Goal: Task Accomplishment & Management: Complete application form

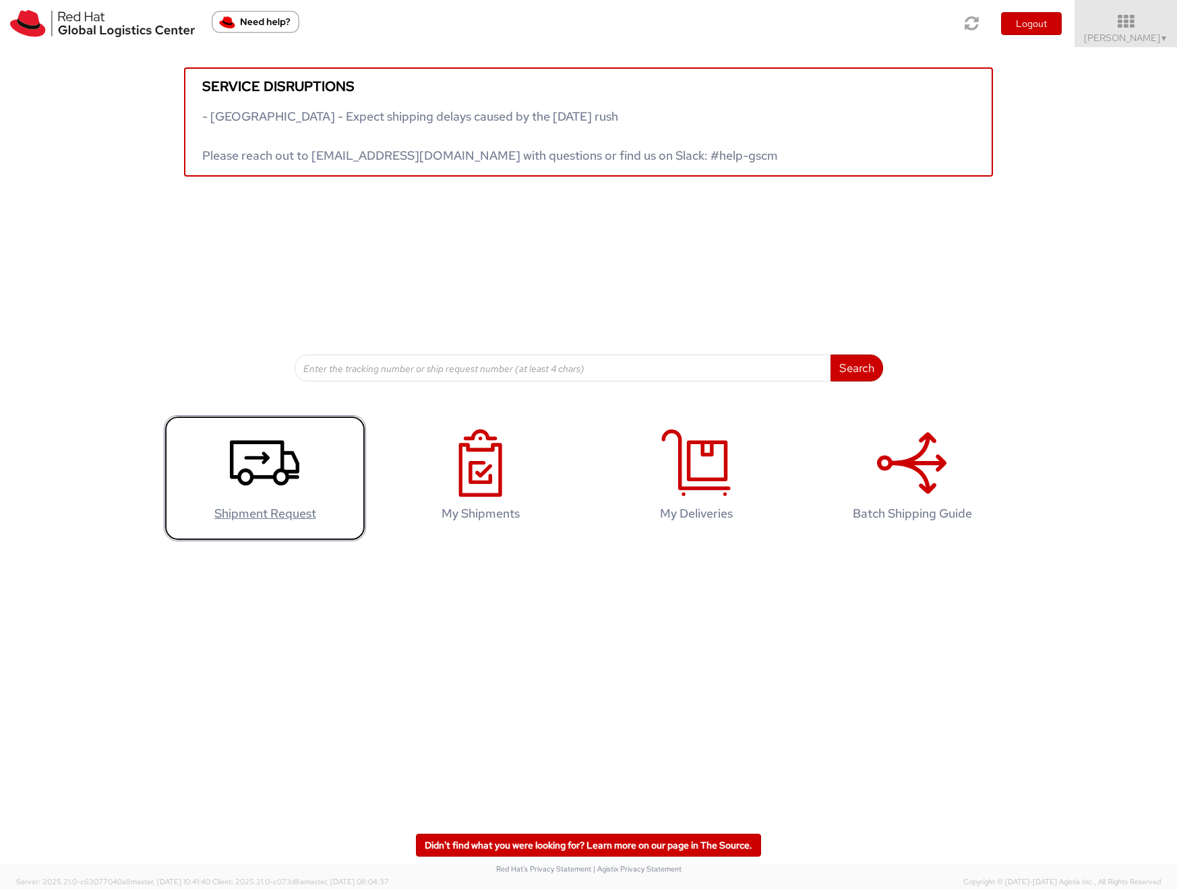
click at [293, 477] on use at bounding box center [264, 463] width 69 height 45
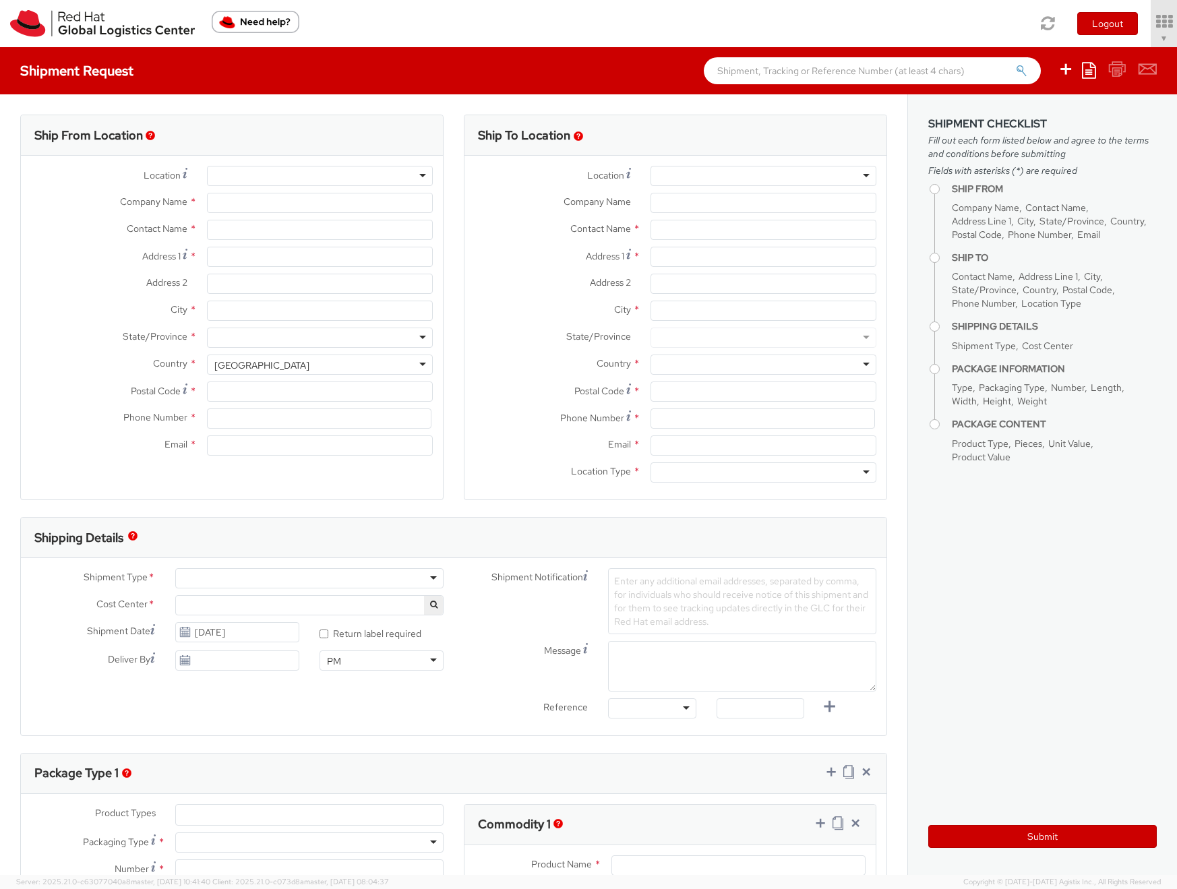
select select
select select "901"
type input "Red Hat, Inc."
type input "[PERSON_NAME]"
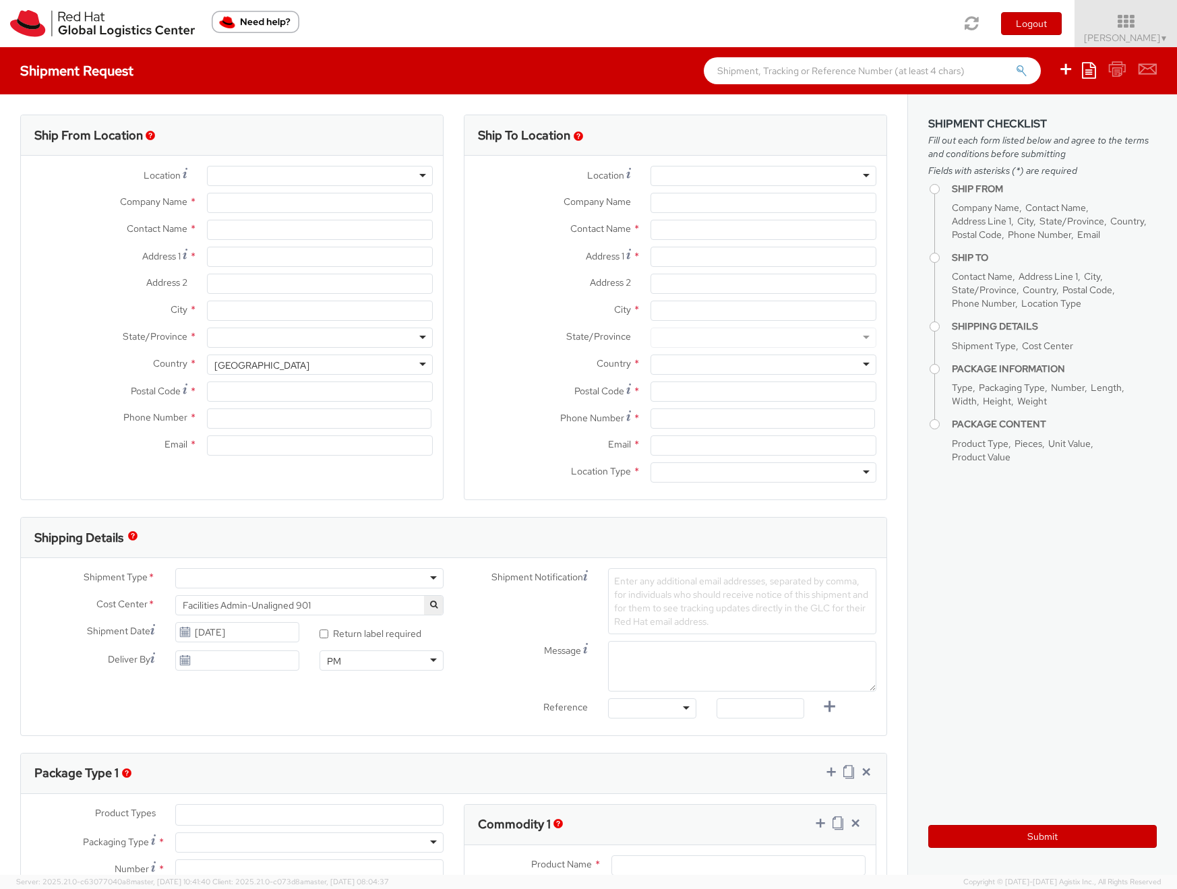
type input "[STREET_ADDRESS]"
type input "RALEIGH"
type input "27601"
type input "[PHONE_NUMBER]"
type input "[EMAIL_ADDRESS][DOMAIN_NAME]"
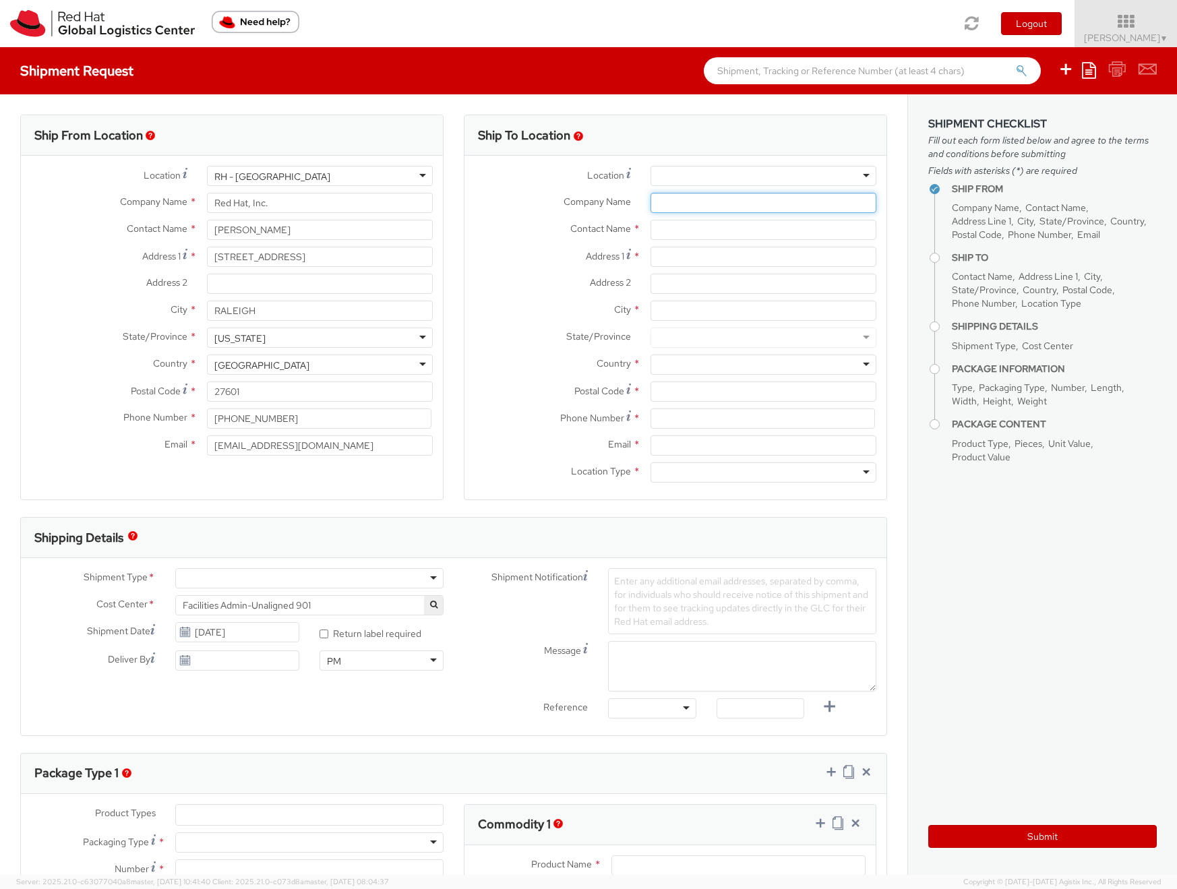
click at [676, 204] on input "Company Name *" at bounding box center [764, 203] width 226 height 20
paste input "WestInvest Ges. f. Investmentfonds mbH"
click at [680, 200] on input "WestInvest Ges. f. Investmentfonds mbH" at bounding box center [764, 203] width 226 height 20
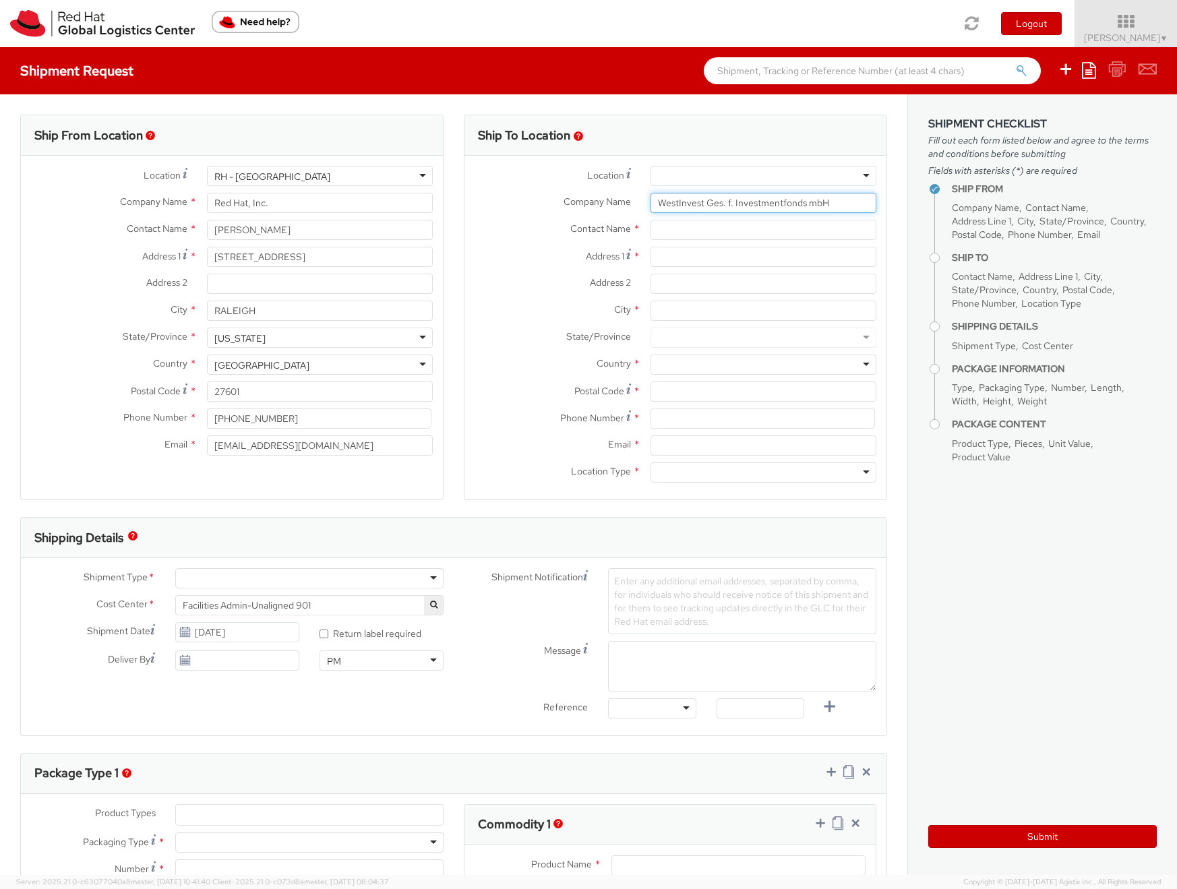
paste input "c/o STRABAG Property and Facility Services GmbH"
type input "WestInvest Ges. f. Investmentfonds mbH c/o STRABAG Property and Facility Servic…"
click at [688, 227] on input "text" at bounding box center [764, 230] width 226 height 20
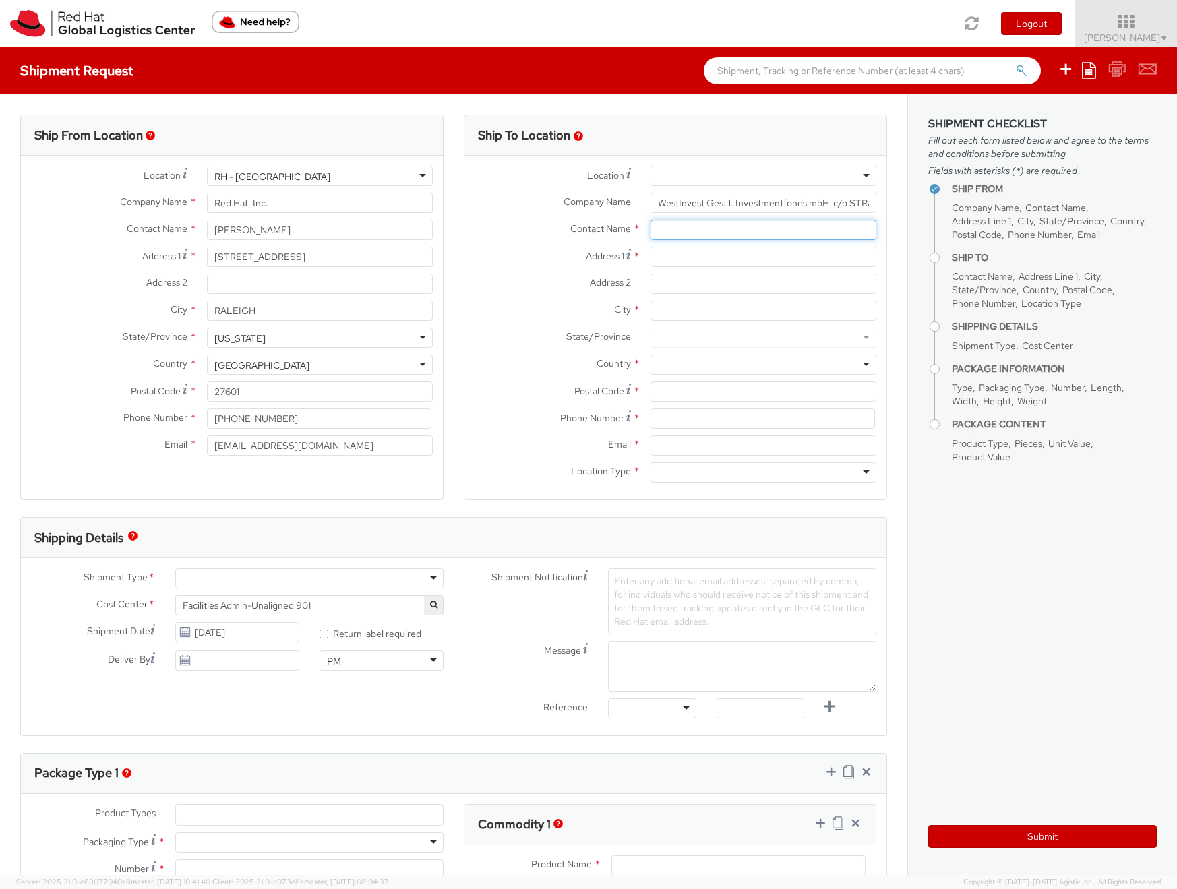
paste input "z. Hd. [PERSON_NAME]"
click at [683, 229] on input "z. Hd. [PERSON_NAME]" at bounding box center [764, 230] width 226 height 20
type input "z. Hd. [PERSON_NAME]"
click at [682, 260] on input "Address 1 *" at bounding box center [764, 257] width 226 height 20
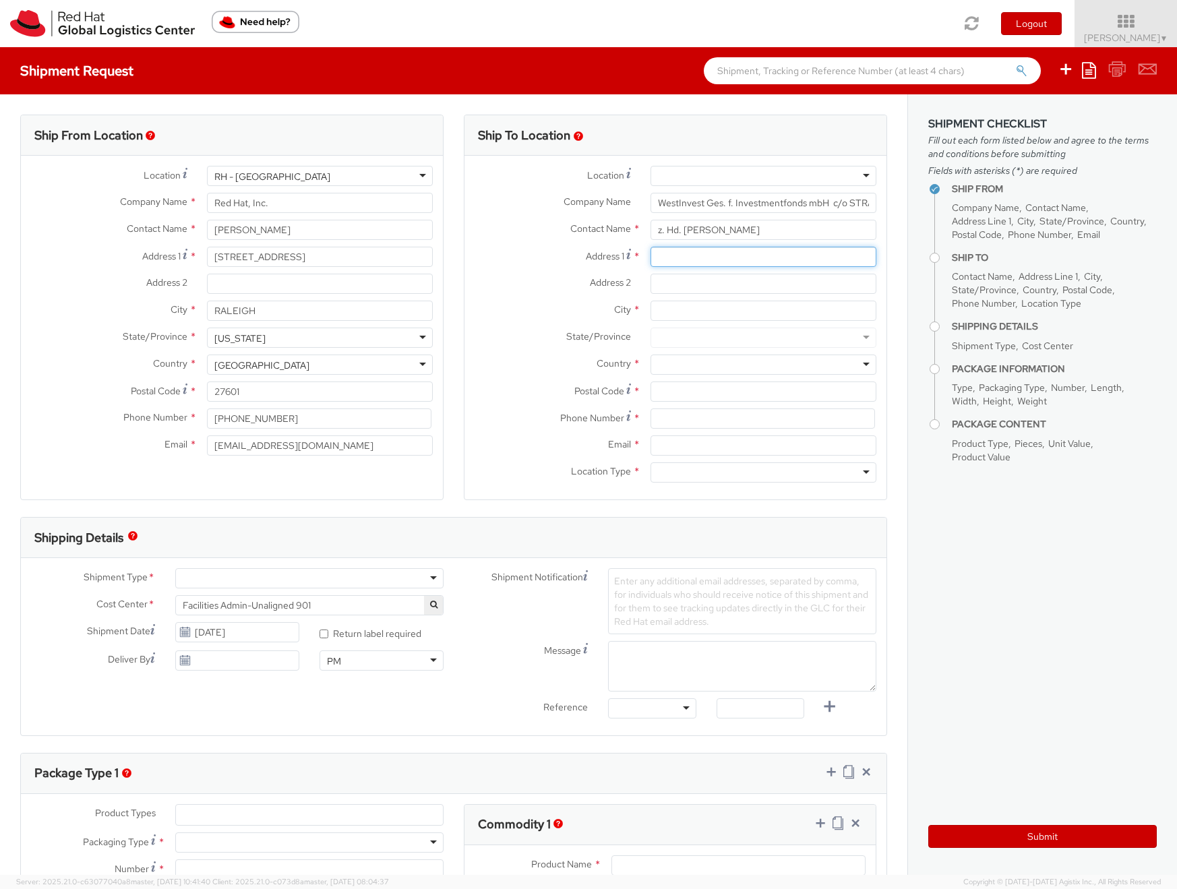
paste input "Mies-[STREET_ADDRESS][PERSON_NAME]; Tower 2"
type input "Mies-[STREET_ADDRESS][PERSON_NAME]; Tower 2"
click at [676, 314] on input "City *" at bounding box center [764, 311] width 226 height 20
type input "u"
type input "[GEOGRAPHIC_DATA]"
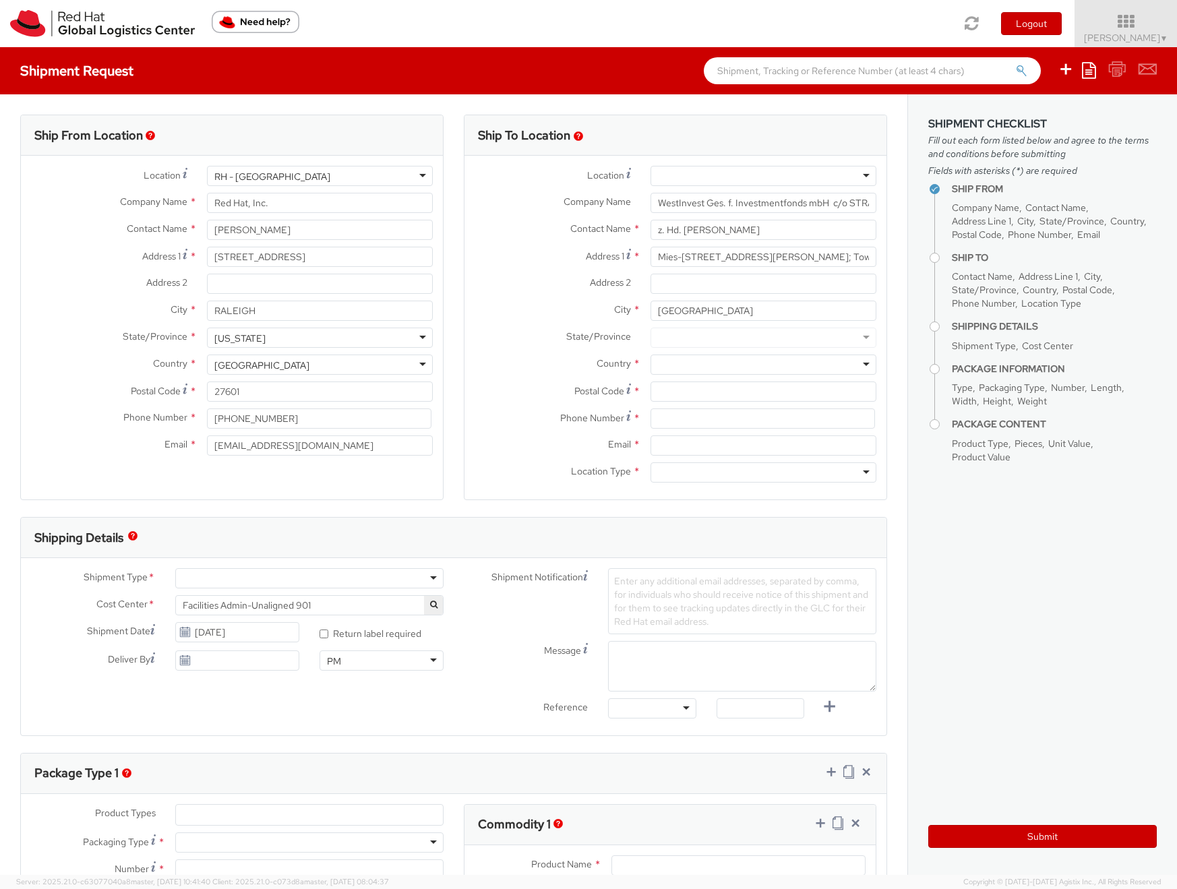
click at [697, 366] on div at bounding box center [764, 365] width 226 height 20
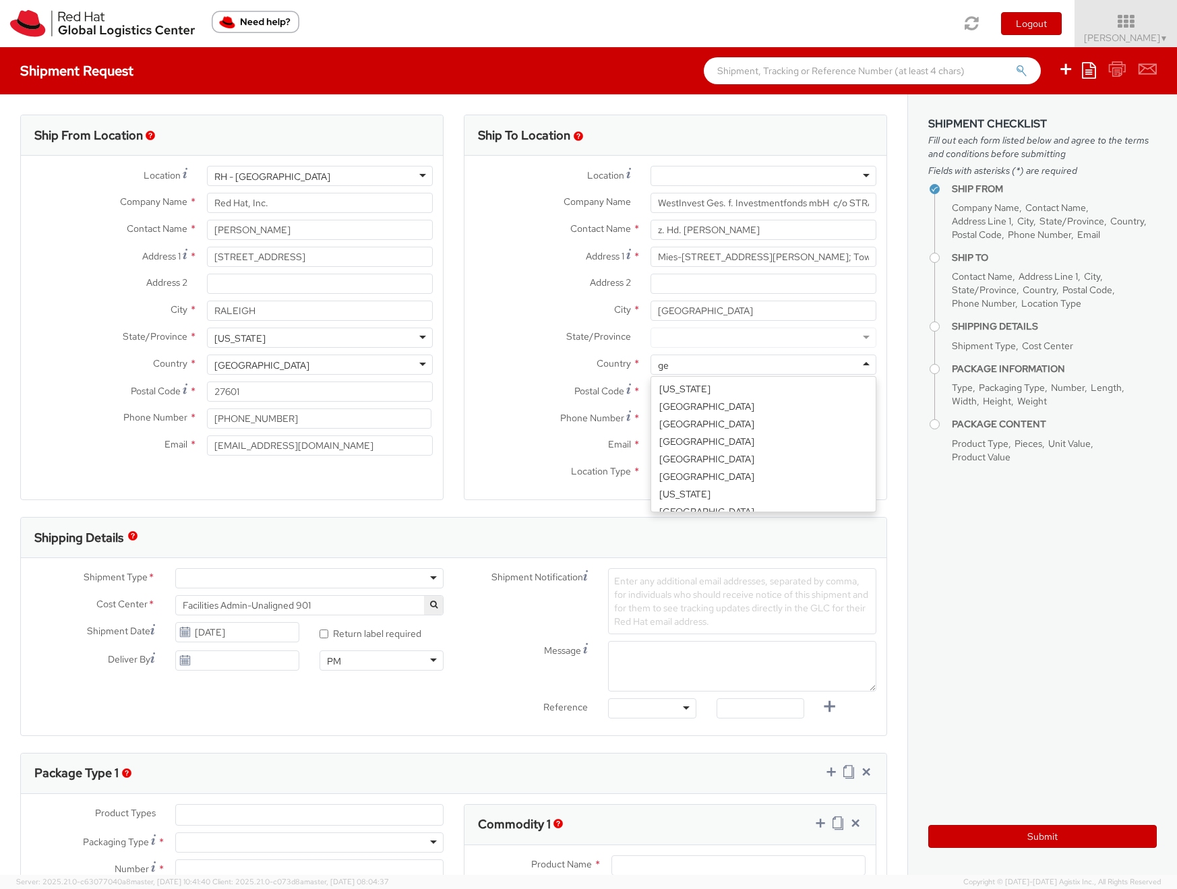
scroll to position [594, 0]
type input "germ"
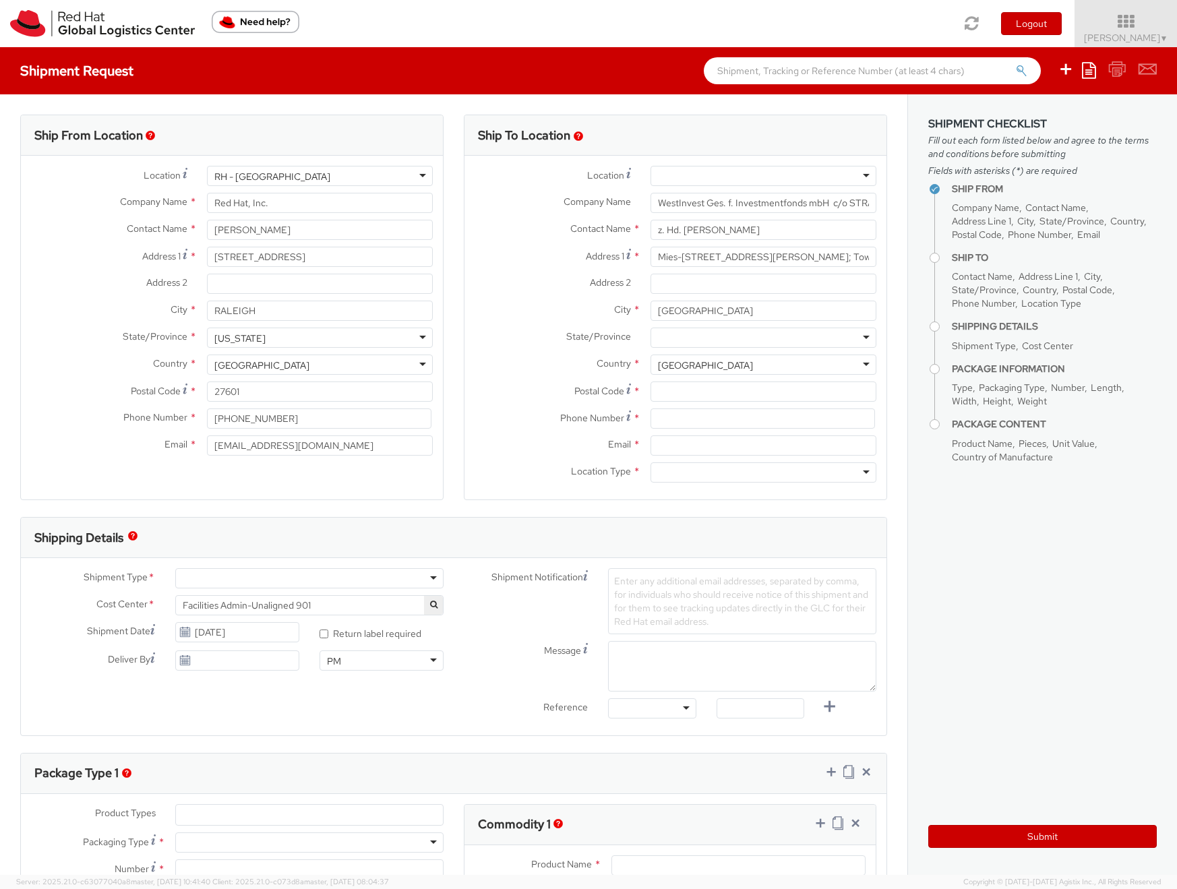
scroll to position [0, 0]
click at [712, 311] on input "[GEOGRAPHIC_DATA]" at bounding box center [764, 311] width 226 height 20
type input "[GEOGRAPHIC_DATA]"
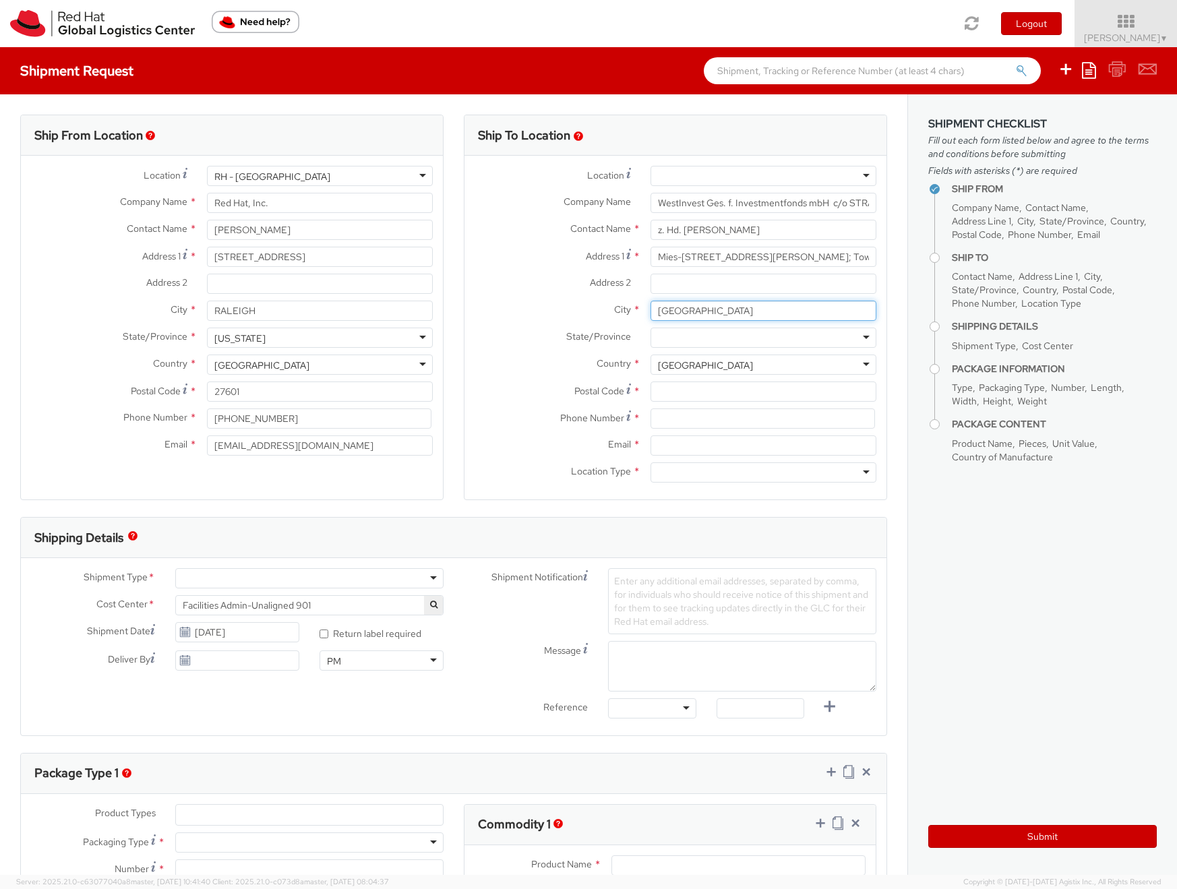
click at [705, 312] on input "[GEOGRAPHIC_DATA]" at bounding box center [764, 311] width 226 height 20
paste input "[GEOGRAPHIC_DATA]"
type input "[GEOGRAPHIC_DATA]"
click at [667, 395] on input "Postal Code *" at bounding box center [764, 392] width 226 height 20
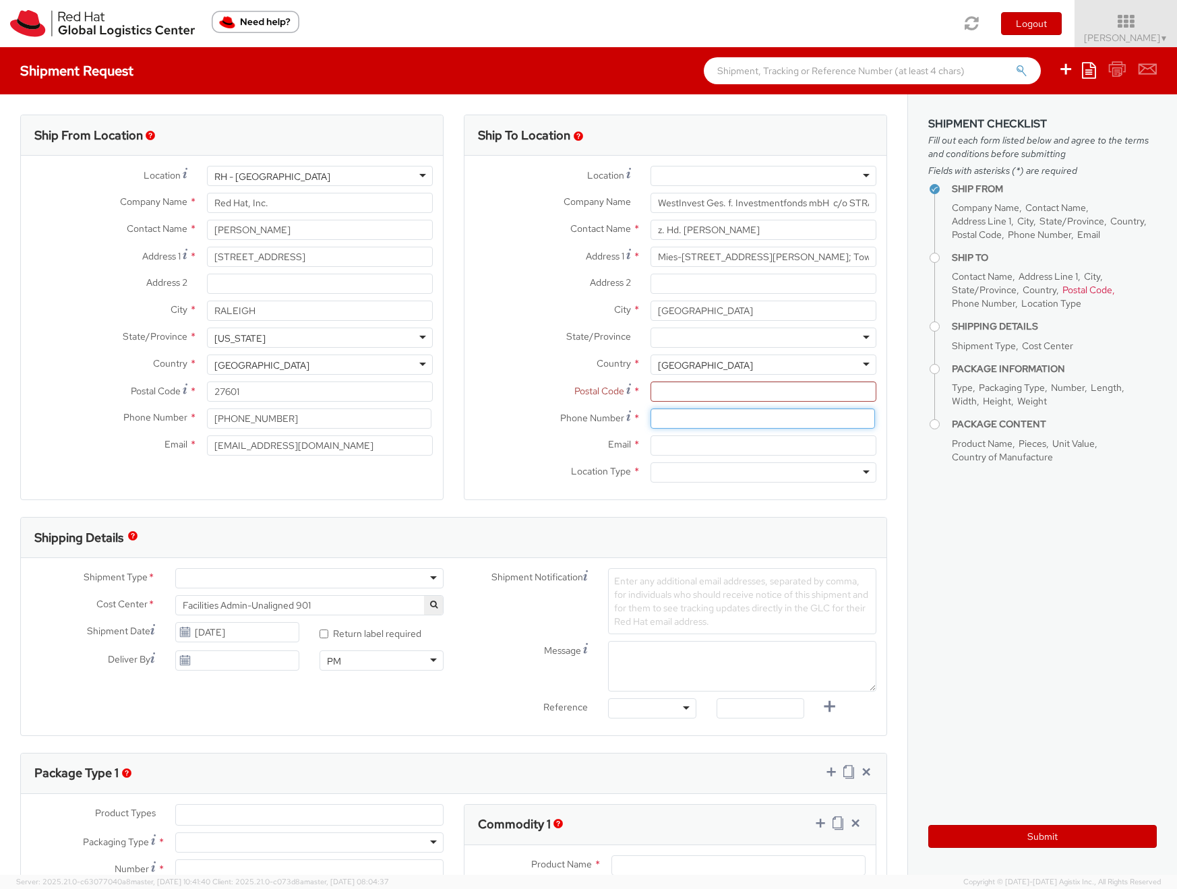
click at [684, 419] on input at bounding box center [763, 419] width 225 height 20
paste input "80807"
click at [669, 413] on input "80807" at bounding box center [763, 419] width 225 height 20
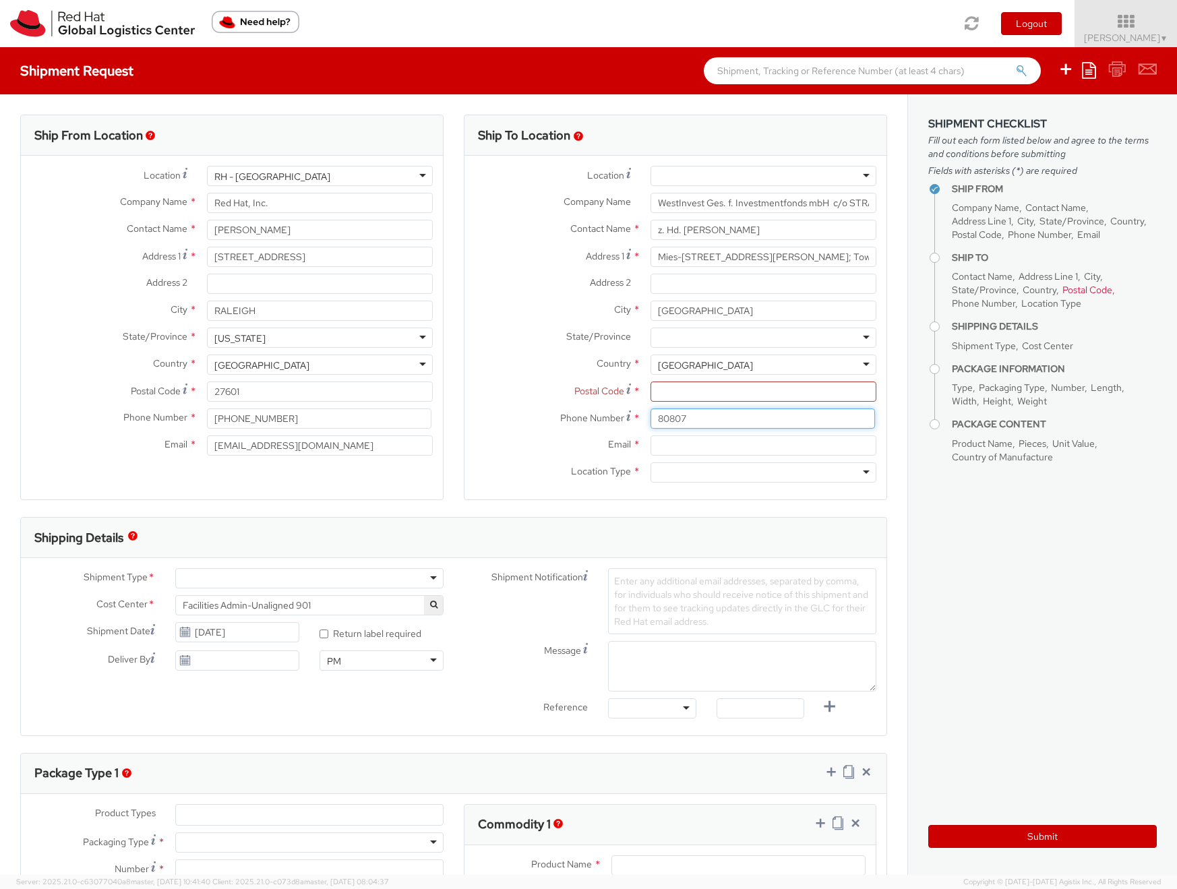
click at [669, 413] on input "80807" at bounding box center [763, 419] width 225 height 20
type input "80807"
click at [674, 394] on input "Postal Code *" at bounding box center [764, 392] width 226 height 20
paste input "80807"
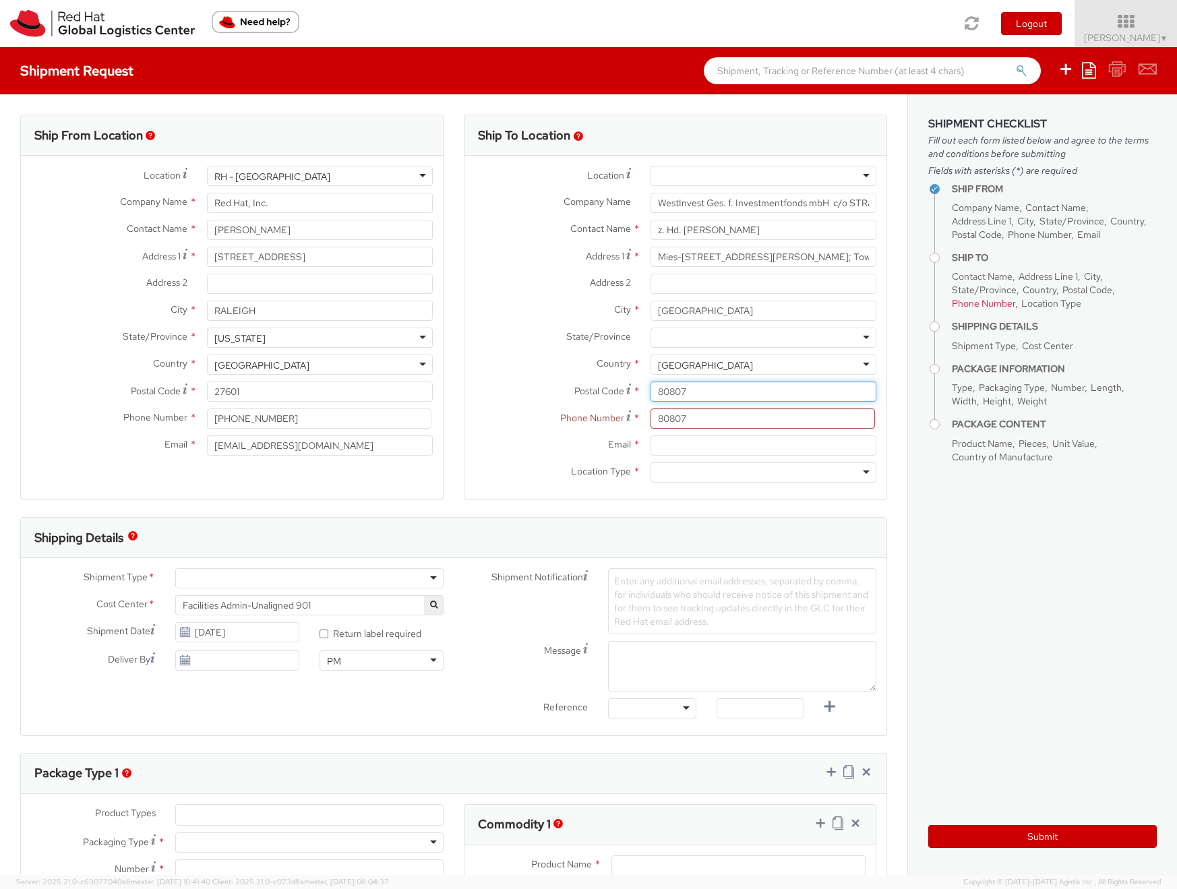
type input "80807"
click at [680, 416] on input "80807" at bounding box center [763, 419] width 225 height 20
click at [679, 416] on input "80807" at bounding box center [763, 419] width 225 height 20
click at [691, 442] on input "Email *" at bounding box center [764, 446] width 226 height 20
paste input "[PERSON_NAME][EMAIL_ADDRESS][PERSON_NAME][DOMAIN_NAME]"
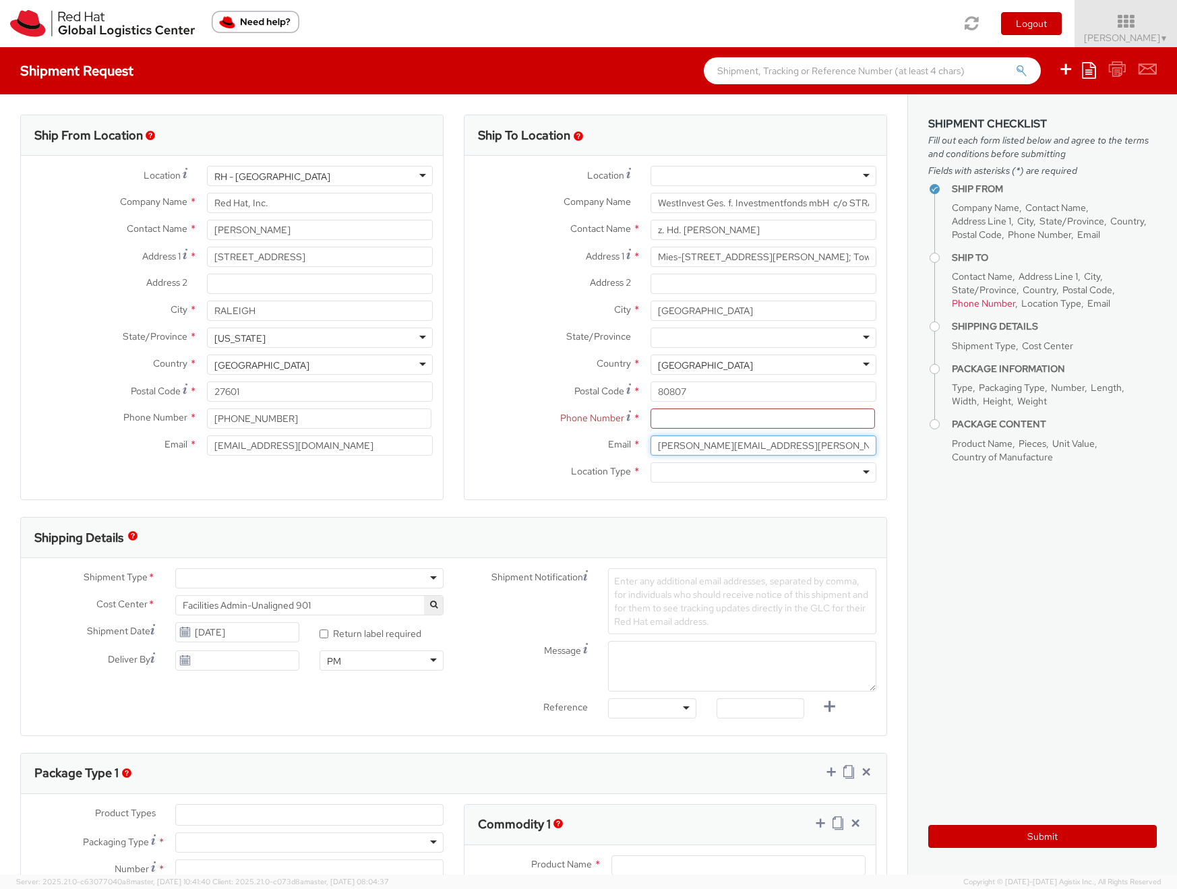
type input "[PERSON_NAME][EMAIL_ADDRESS][PERSON_NAME][DOMAIN_NAME]"
click at [678, 471] on div at bounding box center [764, 472] width 226 height 20
click at [714, 418] on input at bounding box center [763, 419] width 225 height 20
paste input "[PHONE_NUMBER]"
type input "[PHONE_NUMBER]"
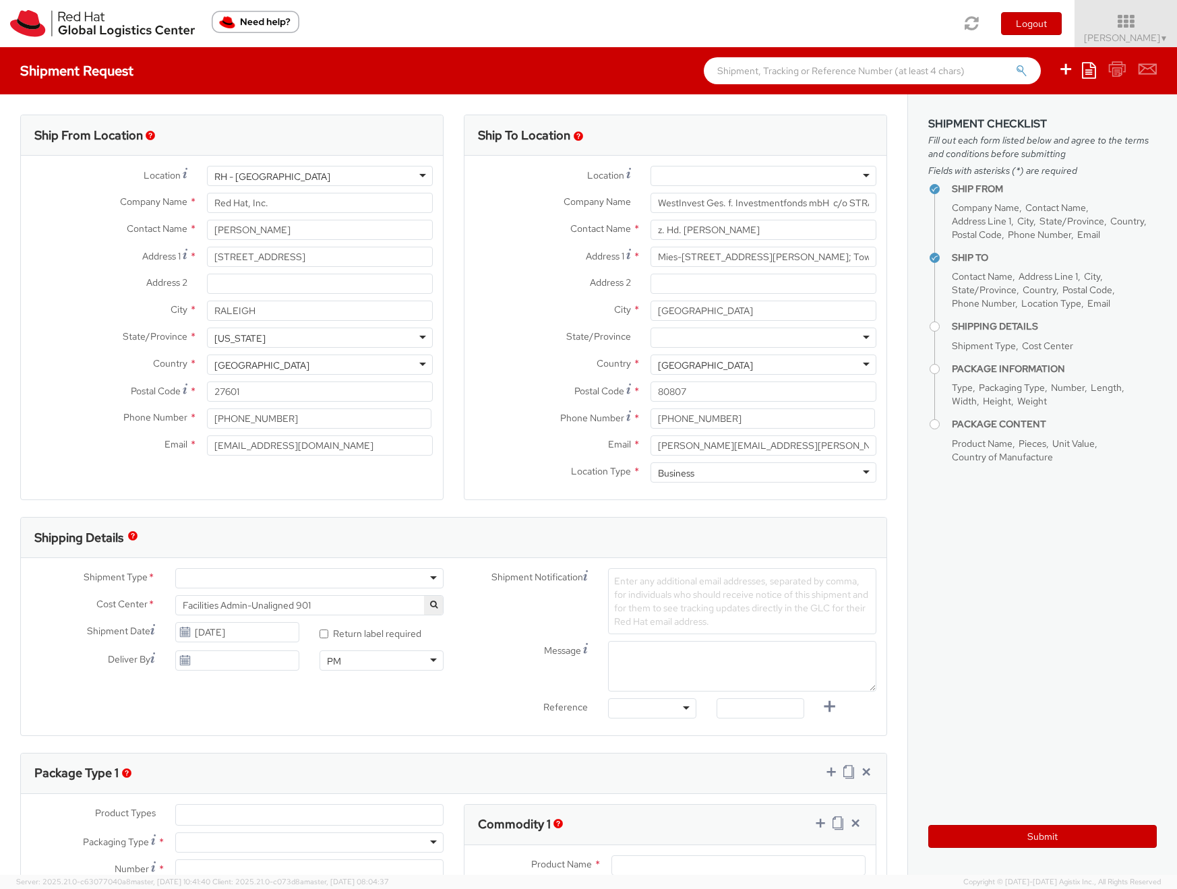
click at [505, 444] on label "Email *" at bounding box center [553, 445] width 176 height 18
click at [651, 444] on input "[PERSON_NAME][EMAIL_ADDRESS][PERSON_NAME][DOMAIN_NAME]" at bounding box center [764, 446] width 226 height 20
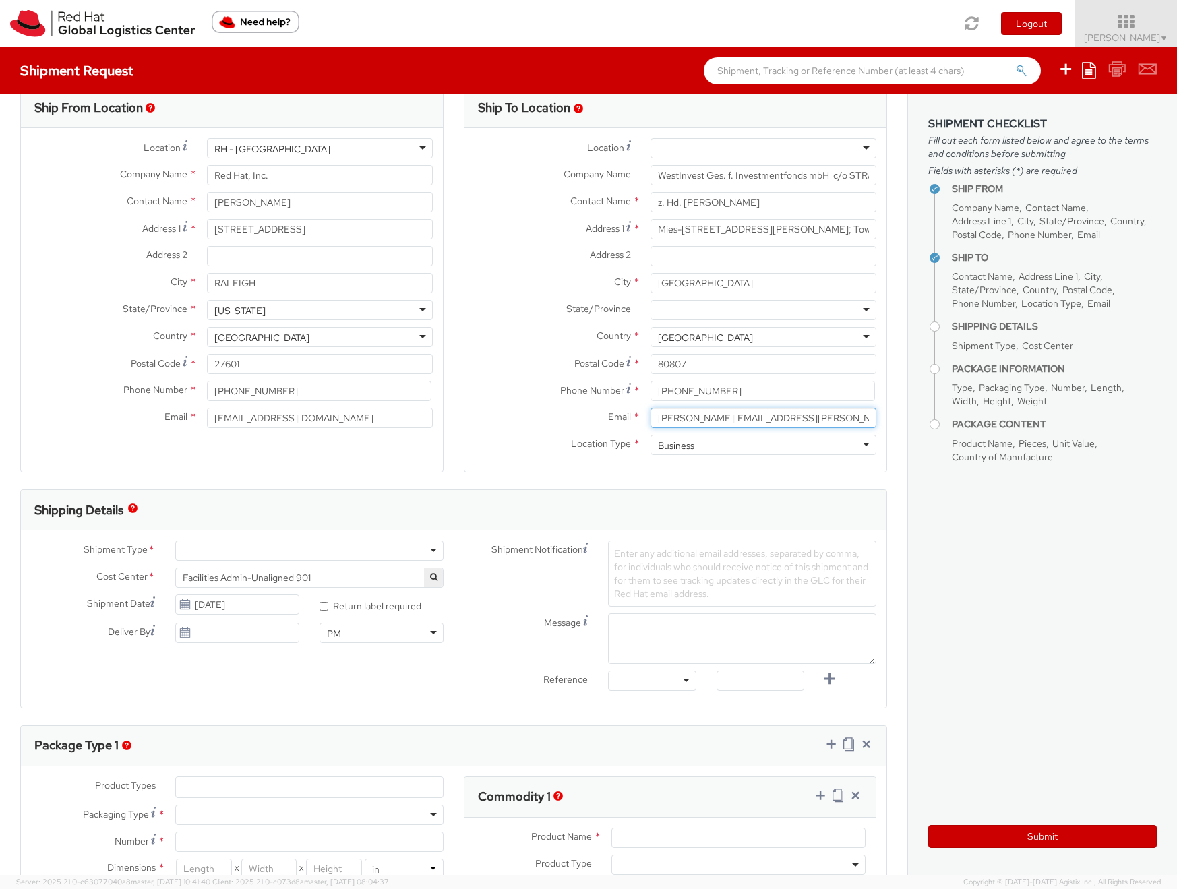
scroll to position [30, 0]
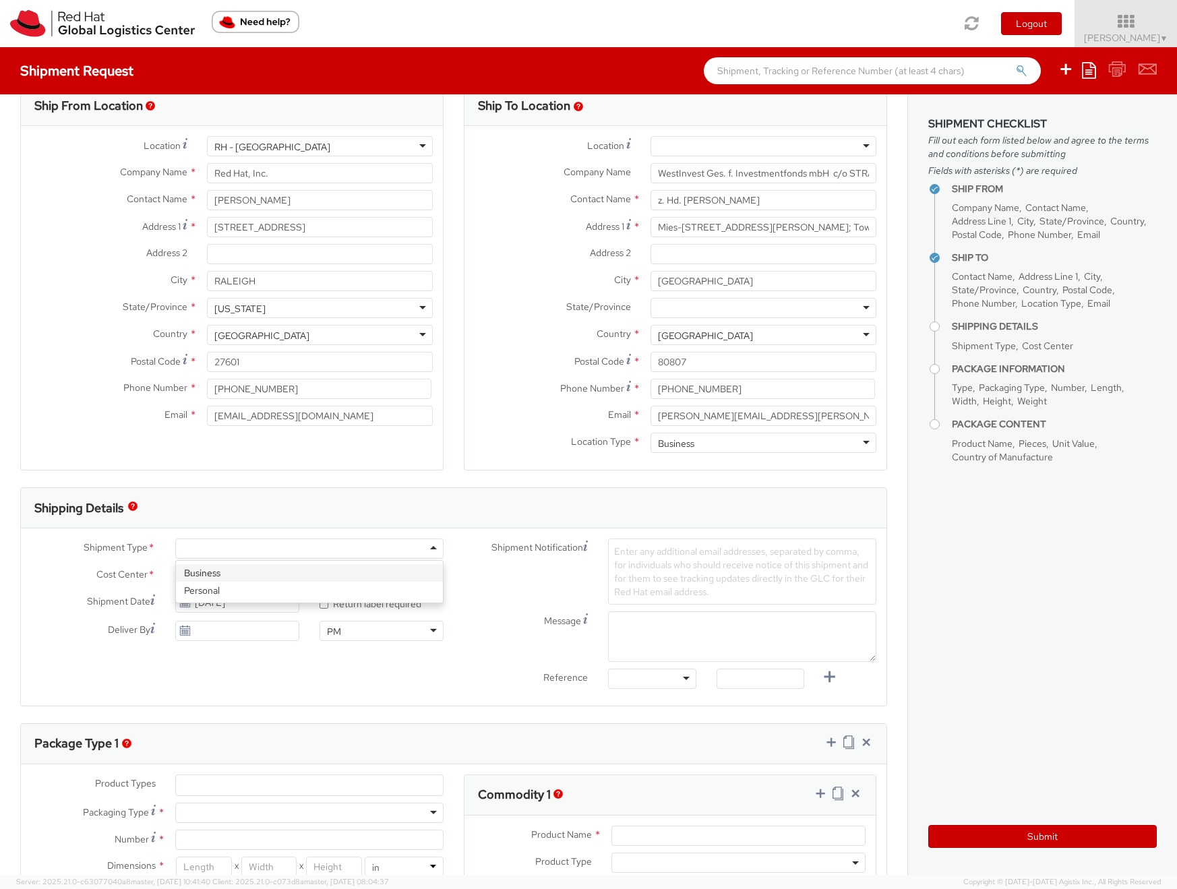
click at [384, 551] on div at bounding box center [309, 549] width 268 height 20
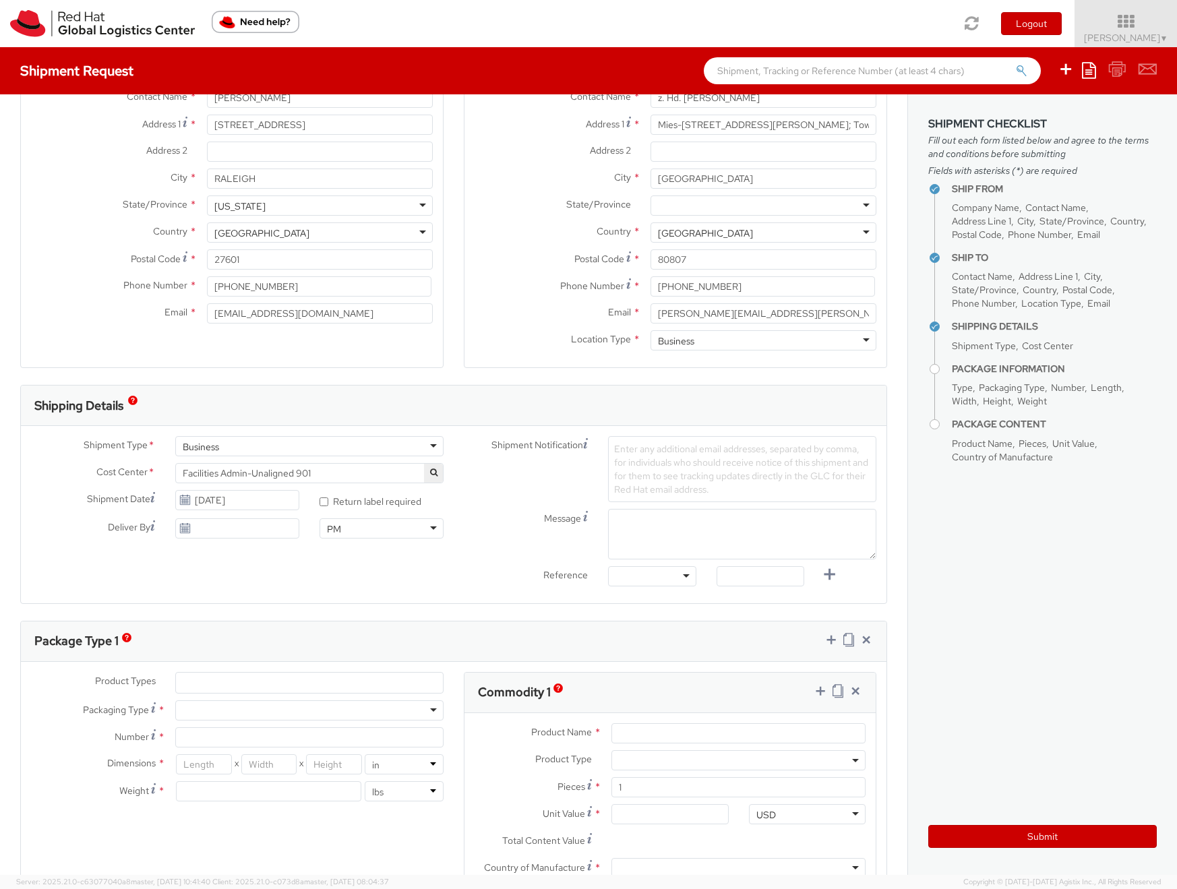
scroll to position [136, 0]
click at [344, 677] on ul at bounding box center [309, 679] width 267 height 20
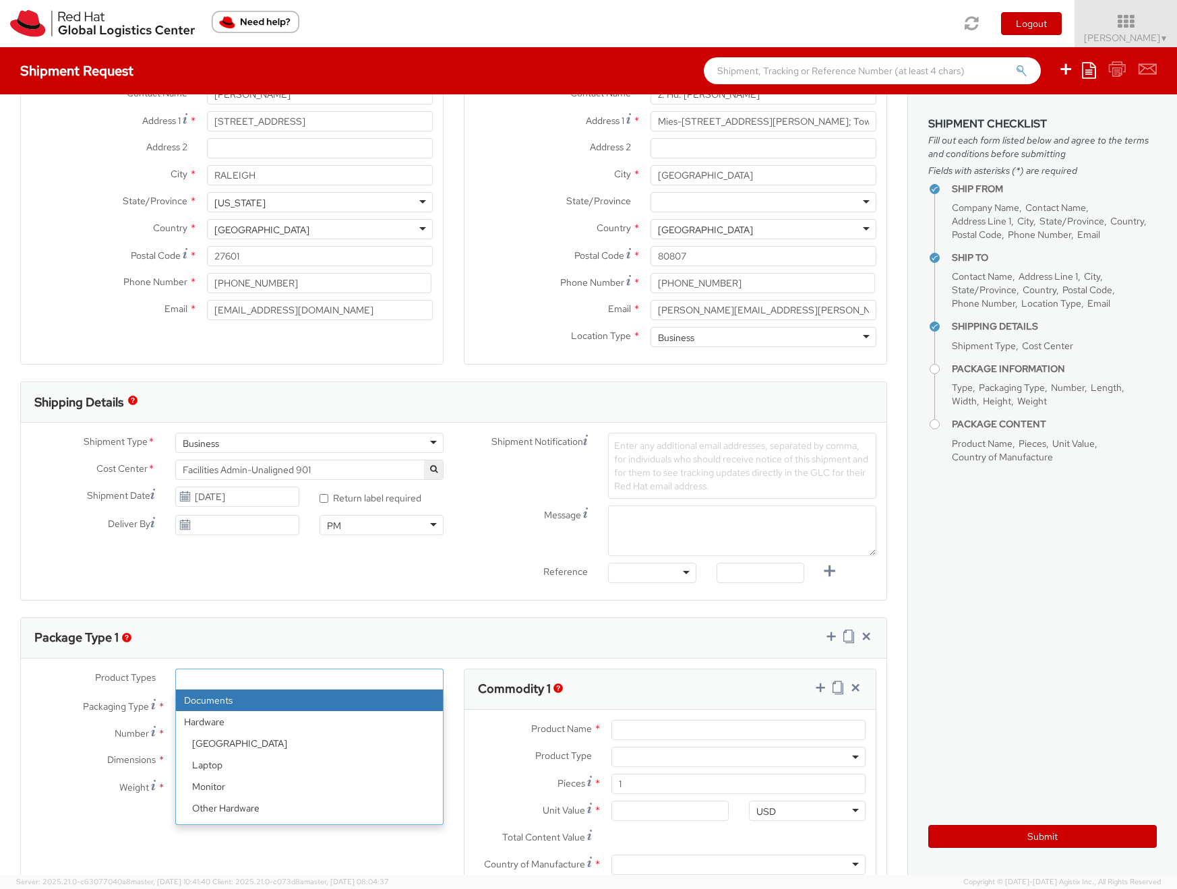
click at [57, 738] on label "Number *" at bounding box center [93, 733] width 144 height 18
click at [175, 738] on input "Number *" at bounding box center [309, 734] width 268 height 20
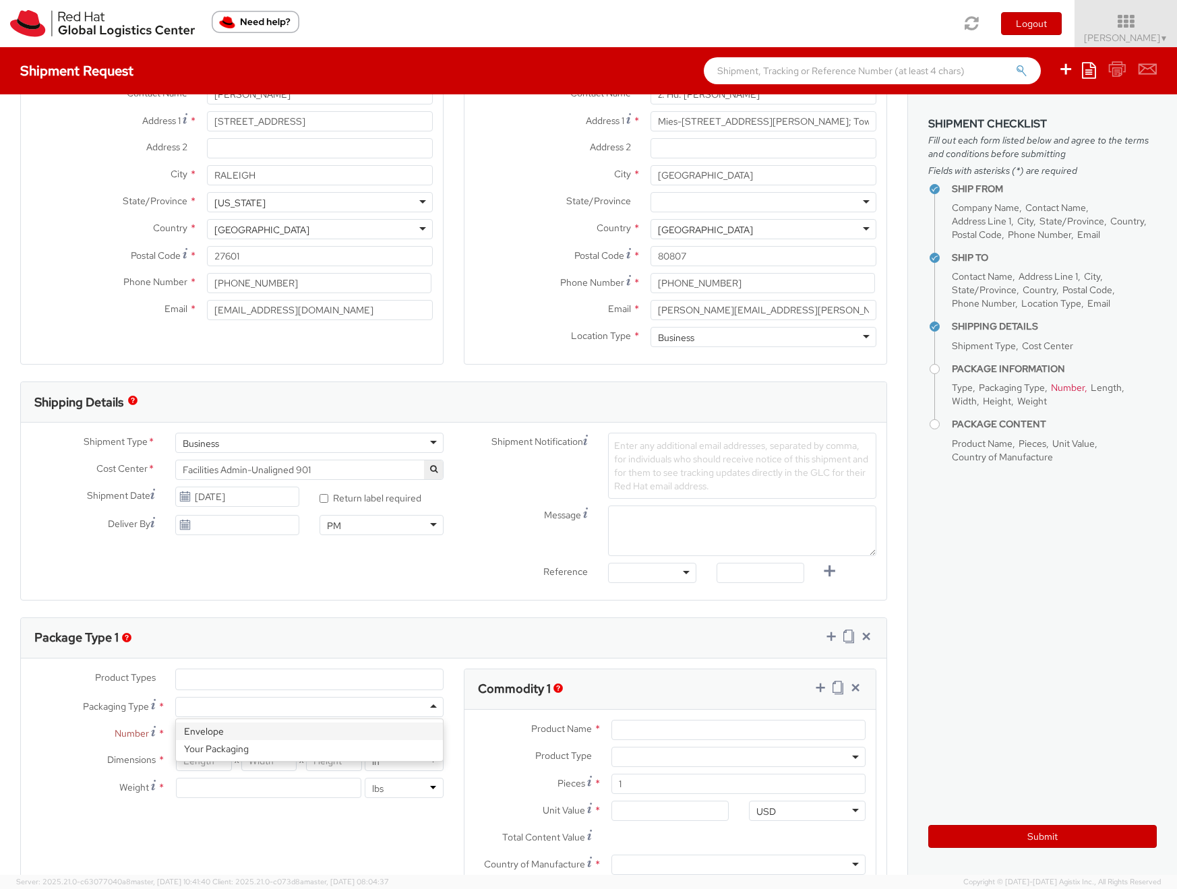
click at [230, 705] on div at bounding box center [309, 707] width 268 height 20
type input "1"
type input "9.5"
type input "12.5"
type input "0.25"
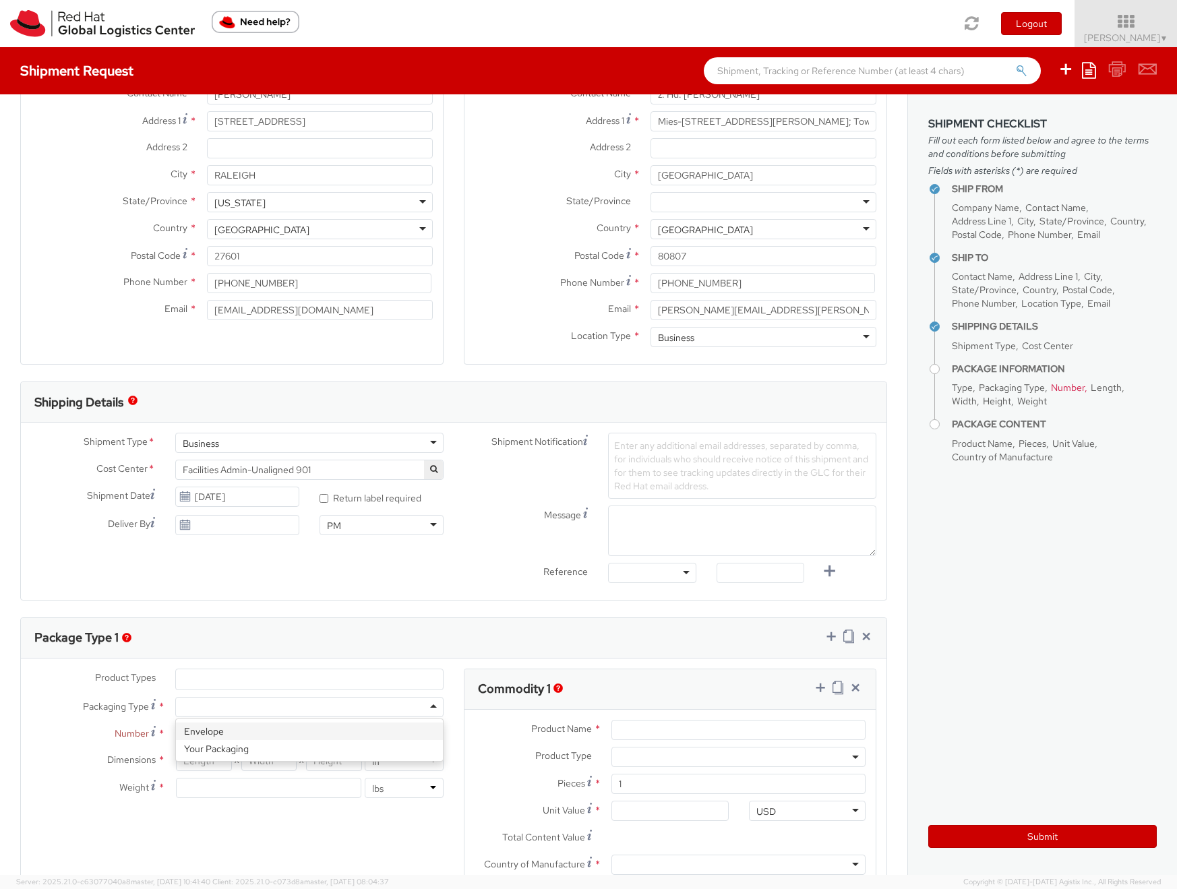
type input "1"
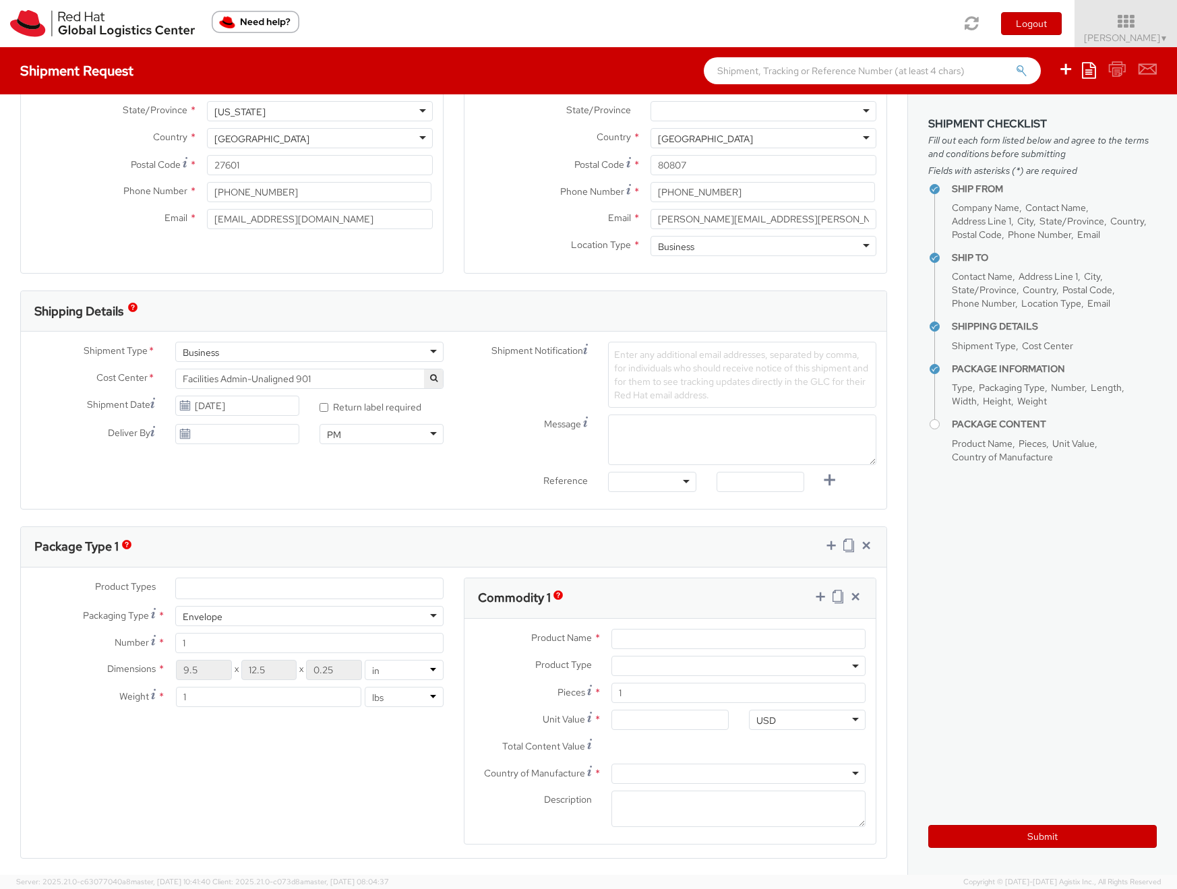
scroll to position [229, 0]
click at [679, 636] on input "Product Name *" at bounding box center [738, 637] width 254 height 20
type input "Notice Letters"
click at [664, 720] on input "Unit Value *" at bounding box center [669, 718] width 117 height 20
type input "5.00"
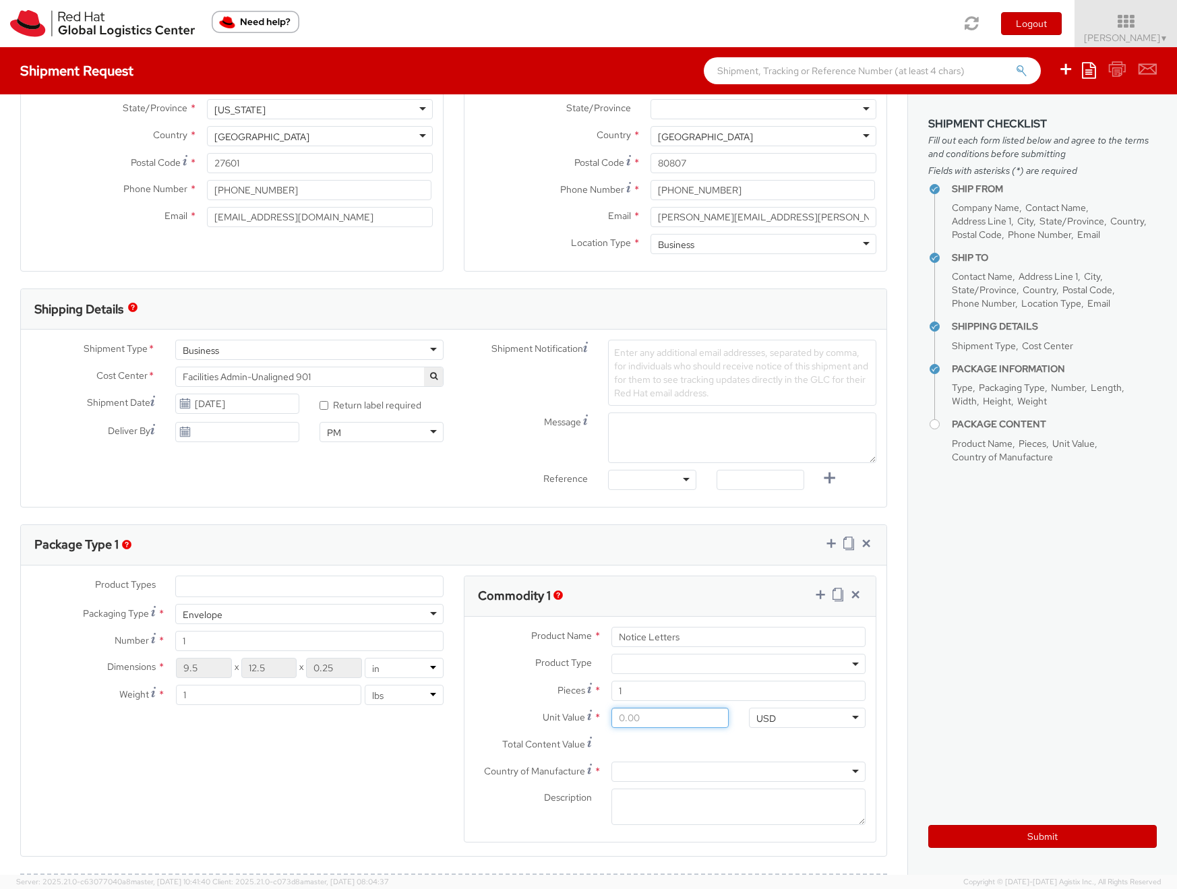
type input "5.00"
click at [510, 728] on div "Unit Value * 5.00" at bounding box center [602, 721] width 274 height 27
click at [624, 764] on div at bounding box center [738, 772] width 254 height 20
type input "uni"
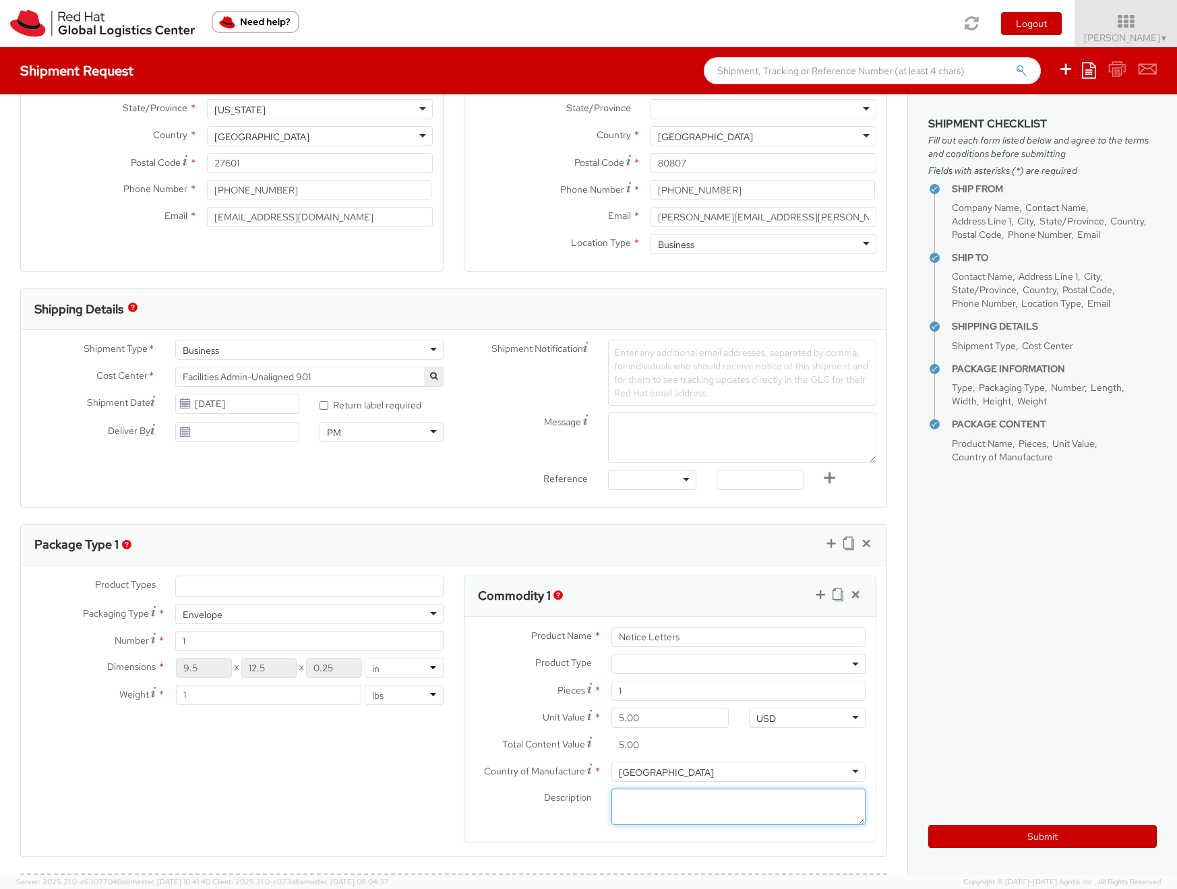
click at [454, 817] on agx-form-section "Commodity 1 Product Name * Notice Letters Product Type * Documents Docking Stat…" at bounding box center [670, 718] width 433 height 285
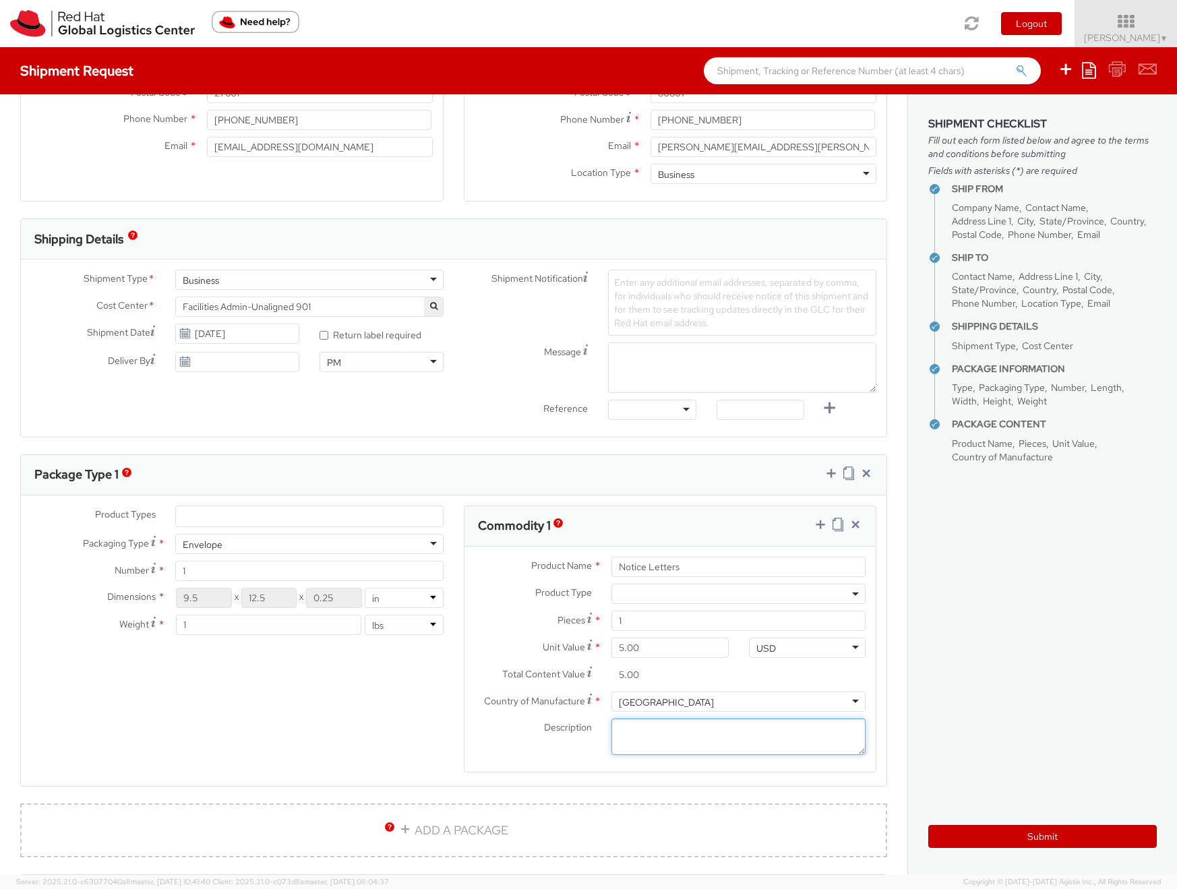
scroll to position [301, 0]
click at [1000, 831] on button "Submit" at bounding box center [1042, 836] width 229 height 23
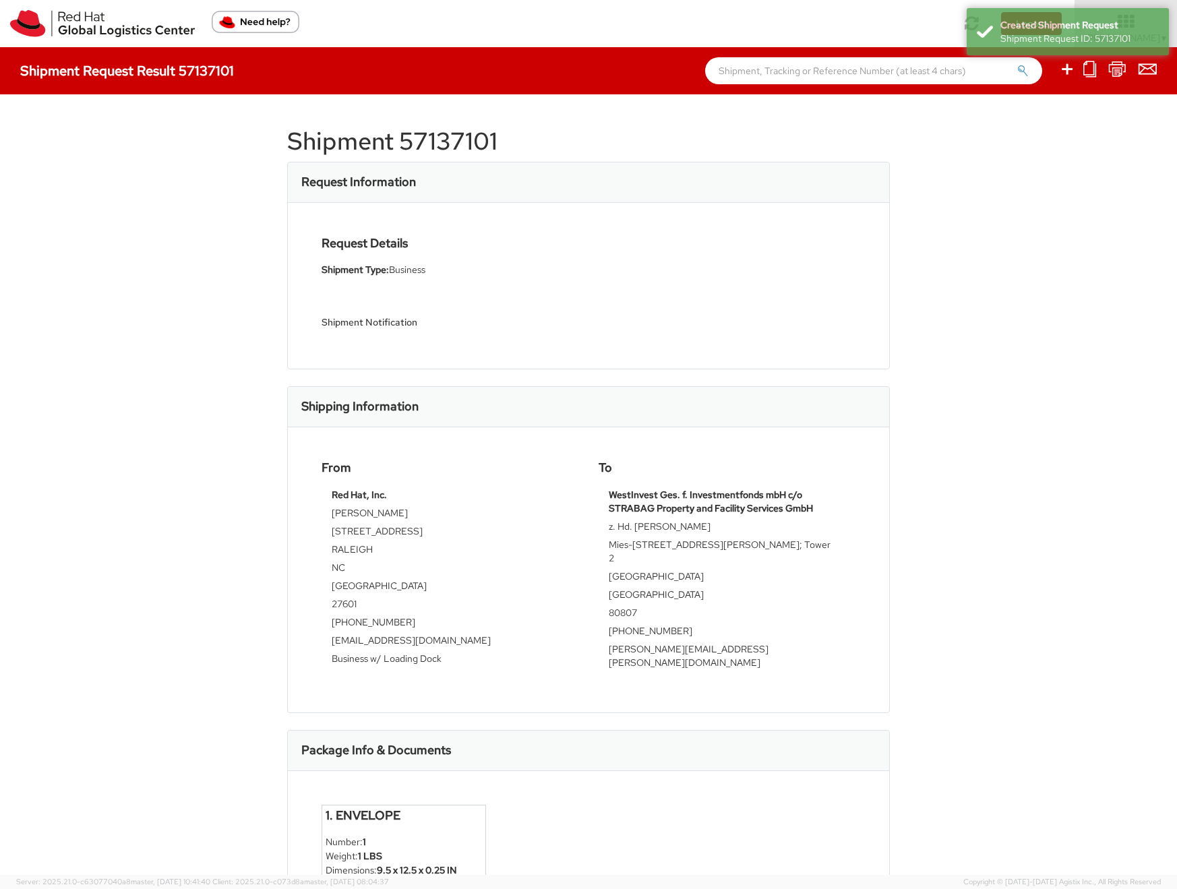
scroll to position [119, 0]
